Goal: Task Accomplishment & Management: Complete application form

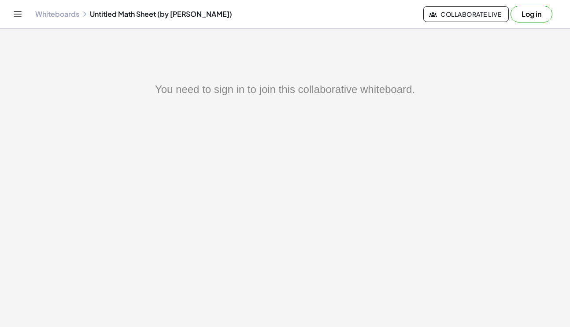
click at [532, 15] on button "Log in" at bounding box center [532, 14] width 42 height 17
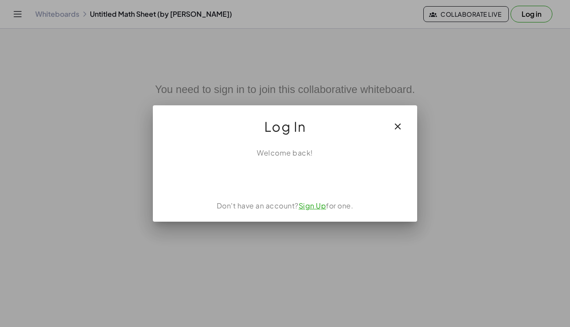
click at [288, 182] on div "Login dengan Google. Dibuka di tab baru" at bounding box center [285, 177] width 87 height 19
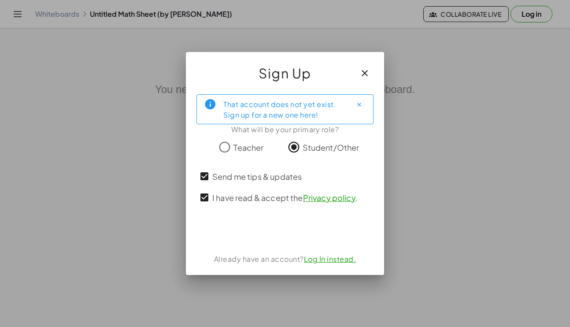
click at [237, 148] on span "Teacher" at bounding box center [248, 147] width 30 height 12
click at [365, 84] on div "Sign Up" at bounding box center [285, 69] width 198 height 35
click at [365, 77] on icon "button" at bounding box center [364, 73] width 11 height 11
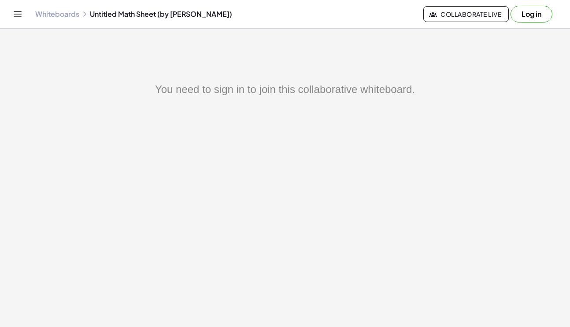
drag, startPoint x: 257, startPoint y: 66, endPoint x: 183, endPoint y: 56, distance: 74.2
click at [255, 66] on main "You need to sign in to join this collaborative whiteboard." at bounding box center [285, 163] width 570 height 327
click at [471, 13] on span "Collaborate Live" at bounding box center [466, 14] width 70 height 8
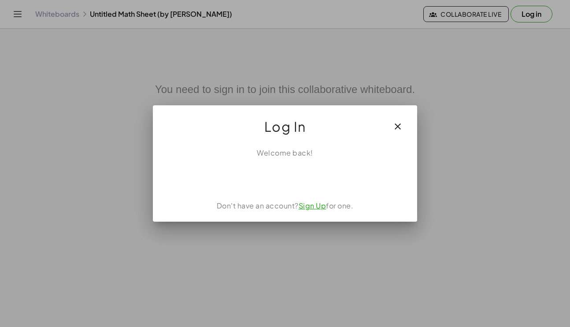
click at [273, 177] on div "Login dengan Google. Dibuka di tab baru" at bounding box center [285, 177] width 92 height 19
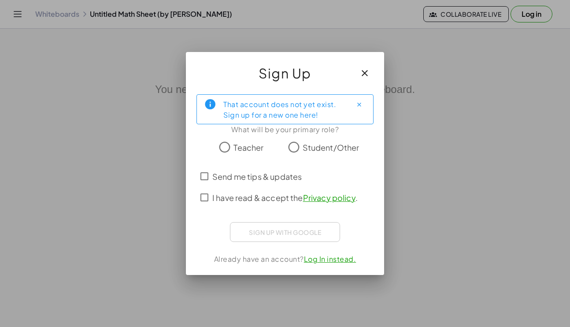
click at [217, 195] on span "I have read & accept the Privacy policy ." at bounding box center [284, 198] width 145 height 12
click at [216, 184] on label "Send me tips & updates" at bounding box center [256, 176] width 89 height 21
click at [307, 156] on label "Student/Other" at bounding box center [331, 147] width 57 height 18
click at [269, 240] on div "Login dengan Google. Dibuka di tab baru" at bounding box center [285, 230] width 92 height 19
click at [261, 104] on div "That account does not yet exist. Sign up for a new one here!" at bounding box center [284, 109] width 122 height 22
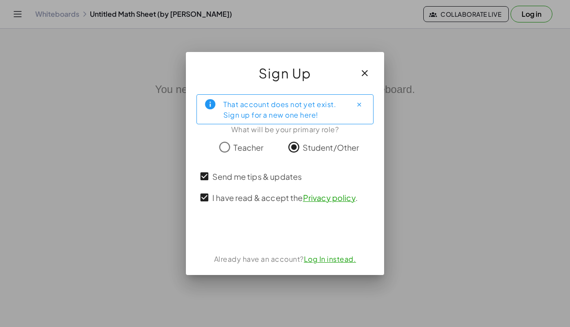
click at [359, 104] on icon "Close" at bounding box center [359, 104] width 7 height 7
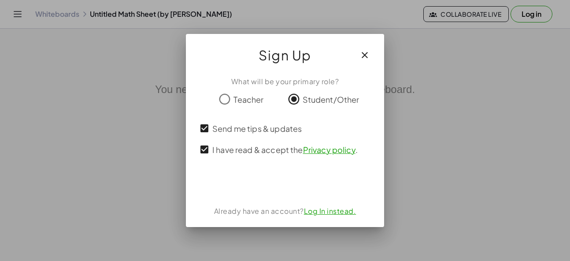
click at [311, 211] on link "Log In instead." at bounding box center [330, 210] width 52 height 9
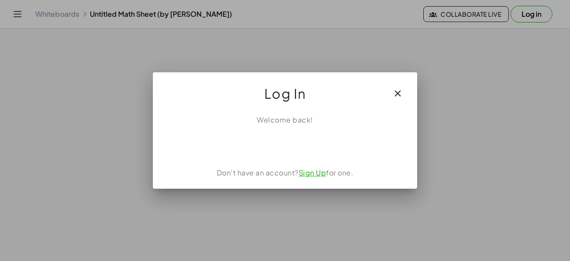
click at [307, 175] on link "Sign Up" at bounding box center [313, 172] width 28 height 9
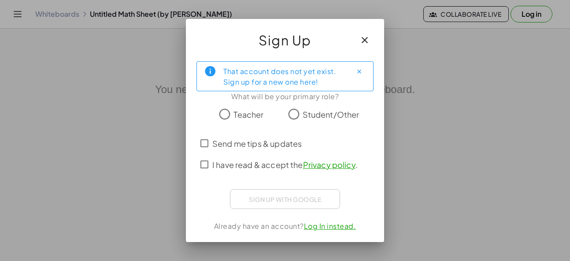
click at [253, 69] on div "That account does not yet exist. Sign up for a new one here!" at bounding box center [284, 76] width 122 height 22
drag, startPoint x: 255, startPoint y: 71, endPoint x: 49, endPoint y: 6, distance: 216.4
click at [48, 6] on div "Sign Up That account does not yet exist. Sign up for a new one here! What will …" at bounding box center [285, 130] width 570 height 261
